Goal: Browse casually: Explore the website without a specific task or goal

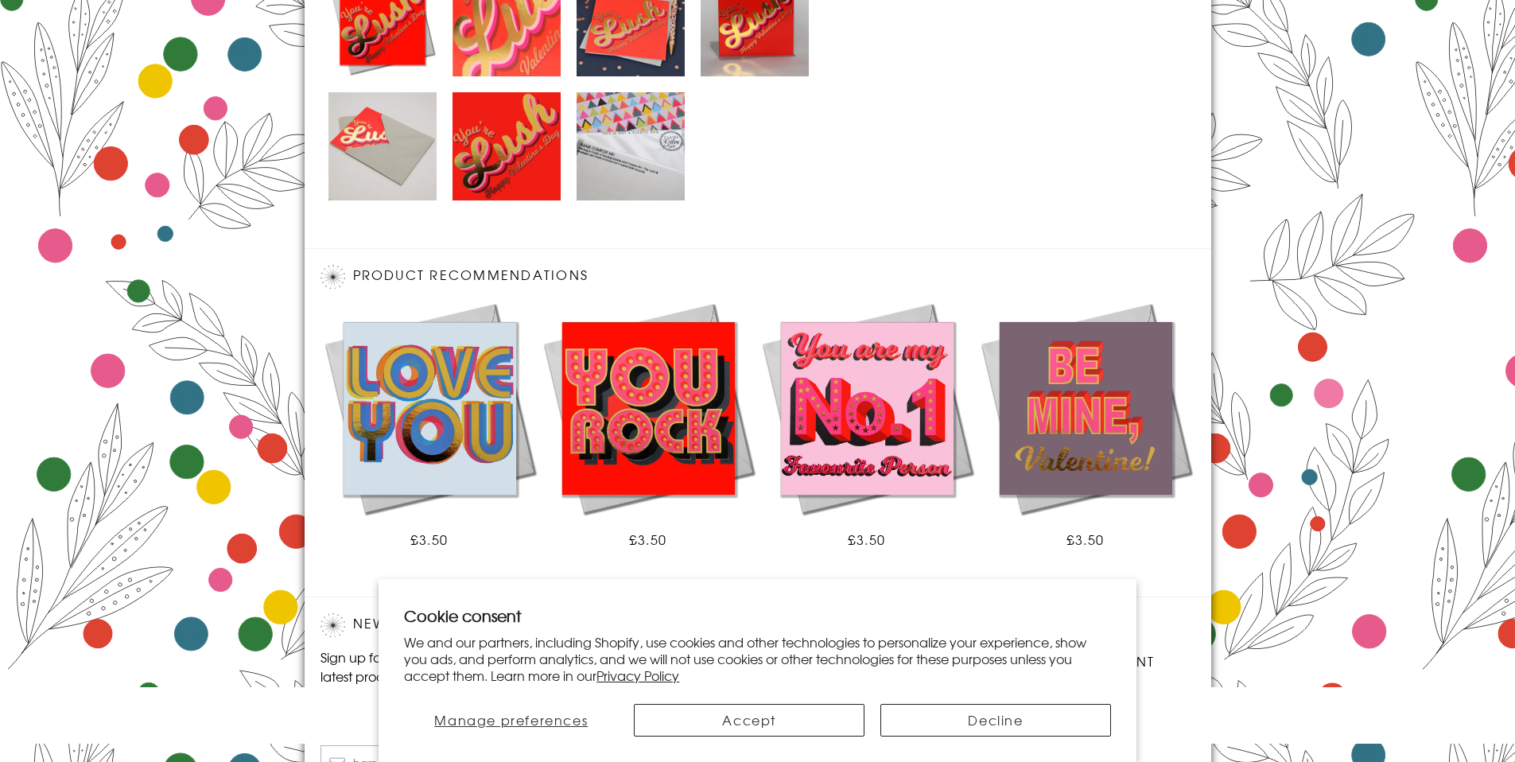
scroll to position [1004, 0]
